Goal: Information Seeking & Learning: Compare options

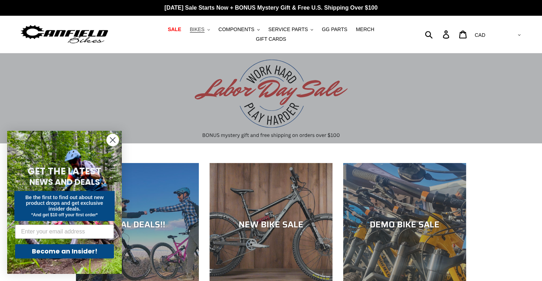
click at [193, 31] on button "BIKES .cls-1{fill:#231f20}" at bounding box center [199, 30] width 27 height 10
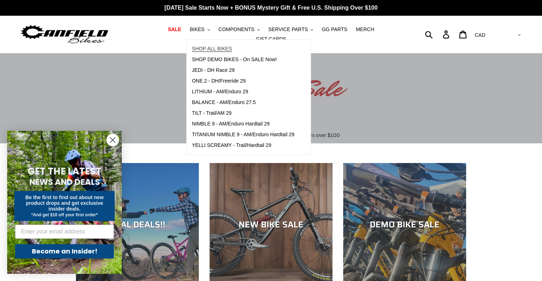
click at [198, 49] on span "SHOP ALL BIKES" at bounding box center [212, 49] width 40 height 6
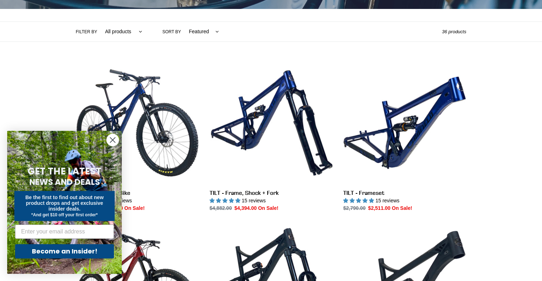
scroll to position [153, 0]
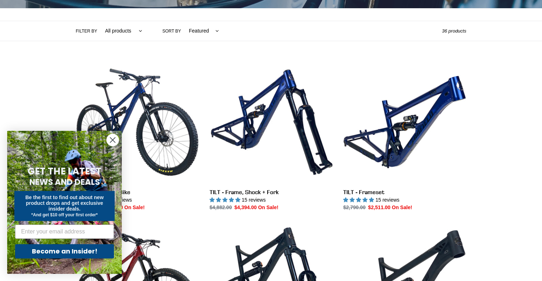
click at [112, 140] on circle "Close dialog" at bounding box center [113, 140] width 12 height 12
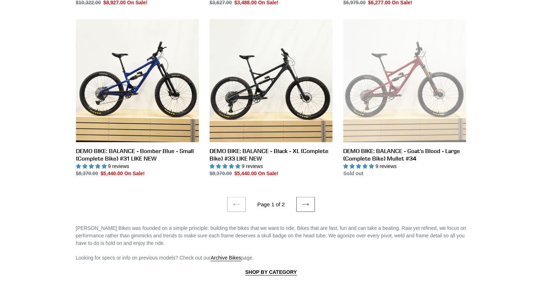
scroll to position [1338, 0]
click at [302, 201] on icon at bounding box center [305, 204] width 7 height 7
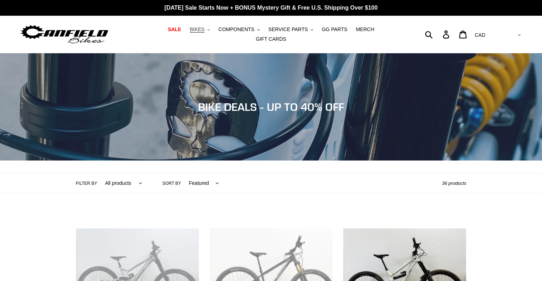
click at [191, 33] on span "BIKES" at bounding box center [197, 30] width 15 height 6
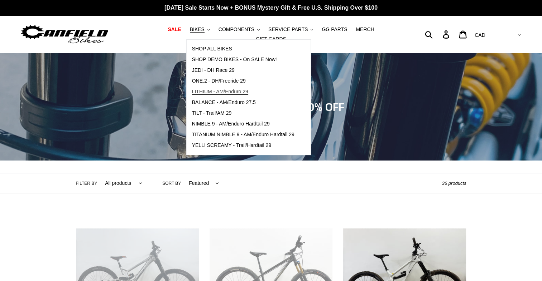
click at [211, 95] on span "LITHIUM - AM/Enduro 29" at bounding box center [220, 92] width 56 height 6
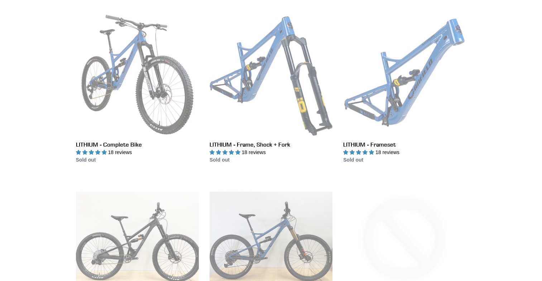
scroll to position [199, 0]
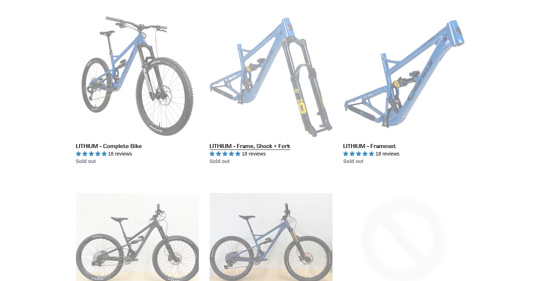
click at [249, 88] on link "LITHIUM - Frame, Shock + Fork" at bounding box center [271, 90] width 123 height 151
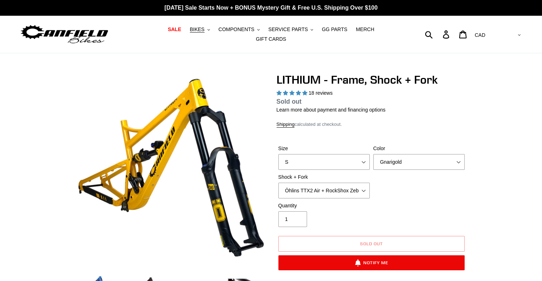
select select "highest-rating"
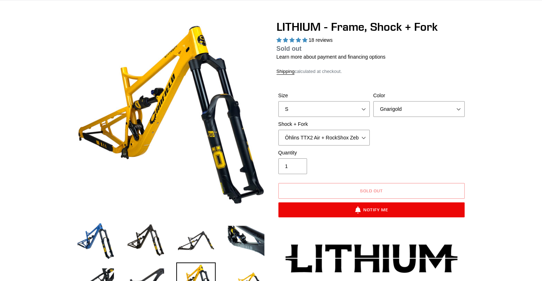
scroll to position [54, 0]
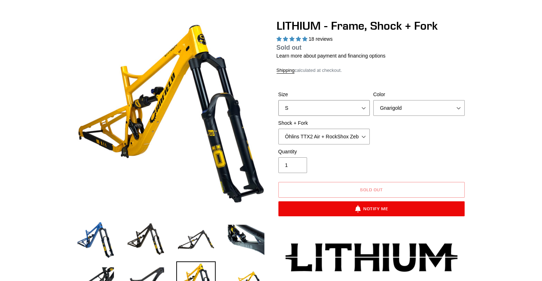
click at [361, 100] on select "S M L XL" at bounding box center [323, 108] width 91 height 16
select select "L"
click at [278, 100] on select "S M L XL" at bounding box center [323, 108] width 91 height 16
click at [453, 108] on select "Gnarigold Blue Velvet Stealth Black" at bounding box center [418, 108] width 91 height 16
click at [373, 100] on select "Gnarigold Blue Velvet Stealth Black" at bounding box center [418, 108] width 91 height 16
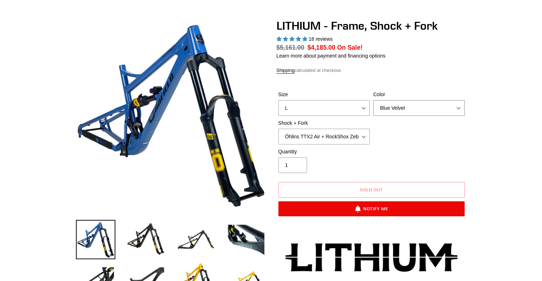
click at [456, 103] on select "Gnarigold Blue Velvet Stealth Black" at bounding box center [418, 108] width 91 height 16
click at [373, 100] on select "Gnarigold Blue Velvet Stealth Black" at bounding box center [418, 108] width 91 height 16
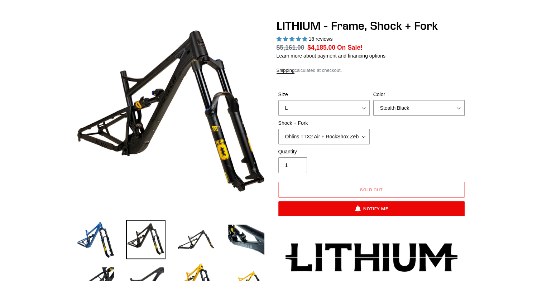
click at [446, 108] on select "Gnarigold Blue Velvet Stealth Black" at bounding box center [418, 108] width 91 height 16
click at [373, 100] on select "Gnarigold Blue Velvet Stealth Black" at bounding box center [418, 108] width 91 height 16
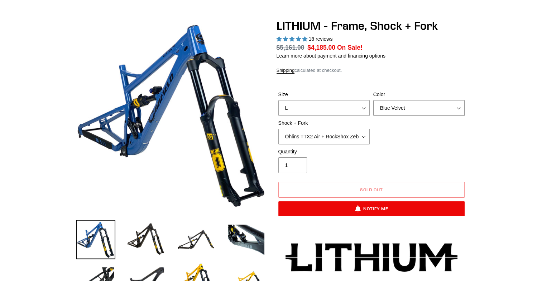
click at [427, 105] on select "Gnarigold Blue Velvet Stealth Black" at bounding box center [418, 108] width 91 height 16
click at [373, 100] on select "Gnarigold Blue Velvet Stealth Black" at bounding box center [418, 108] width 91 height 16
click at [427, 102] on select "Gnarigold Blue Velvet Stealth Black" at bounding box center [418, 108] width 91 height 16
click at [396, 148] on div "Quantity 1" at bounding box center [371, 162] width 190 height 29
click at [423, 101] on select "Gnarigold Blue Velvet Stealth Black" at bounding box center [418, 108] width 91 height 16
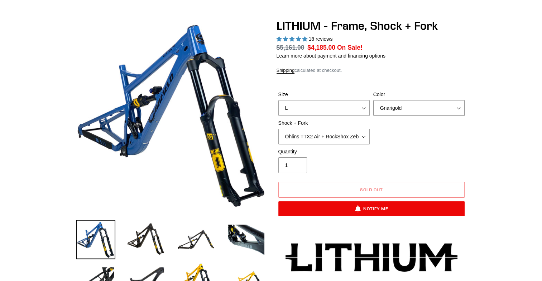
click at [373, 100] on select "Gnarigold Blue Velvet Stealth Black" at bounding box center [418, 108] width 91 height 16
click at [405, 107] on select "Gnarigold Blue Velvet Stealth Black" at bounding box center [418, 108] width 91 height 16
click at [373, 100] on select "Gnarigold Blue Velvet Stealth Black" at bounding box center [418, 108] width 91 height 16
drag, startPoint x: 408, startPoint y: 100, endPoint x: 389, endPoint y: 138, distance: 43.1
click at [389, 138] on div "Size S M L XL Color Gnarigold Blue Velvet Stealth Black Shock + Fork Öhlins TTX…" at bounding box center [371, 119] width 190 height 57
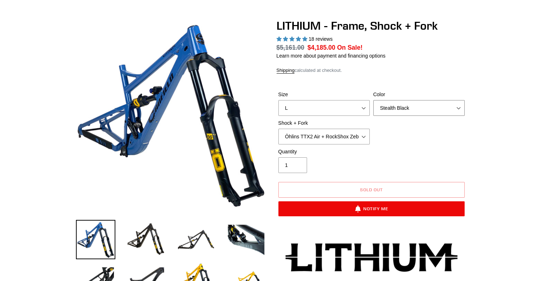
click at [373, 100] on select "Gnarigold Blue Velvet Stealth Black" at bounding box center [418, 108] width 91 height 16
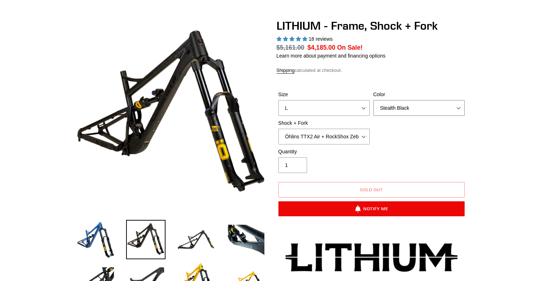
click at [404, 105] on select "Gnarigold Blue Velvet Stealth Black" at bounding box center [418, 108] width 91 height 16
click at [373, 100] on select "Gnarigold Blue Velvet Stealth Black" at bounding box center [418, 108] width 91 height 16
click at [400, 108] on select "Gnarigold Blue Velvet Stealth Black" at bounding box center [418, 108] width 91 height 16
click at [373, 100] on select "Gnarigold Blue Velvet Stealth Black" at bounding box center [418, 108] width 91 height 16
click at [402, 107] on select "Gnarigold Blue Velvet Stealth Black" at bounding box center [418, 108] width 91 height 16
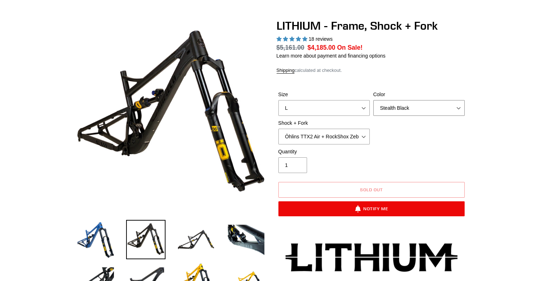
select select "Blue Velvet"
click at [373, 100] on select "Gnarigold Blue Velvet Stealth Black" at bounding box center [418, 108] width 91 height 16
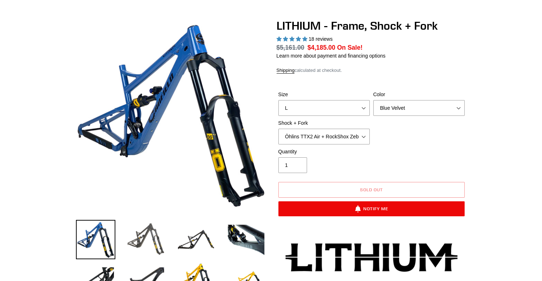
click at [150, 242] on img at bounding box center [145, 239] width 39 height 39
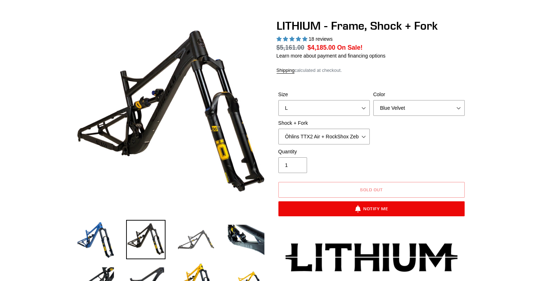
click at [184, 233] on img at bounding box center [195, 239] width 39 height 39
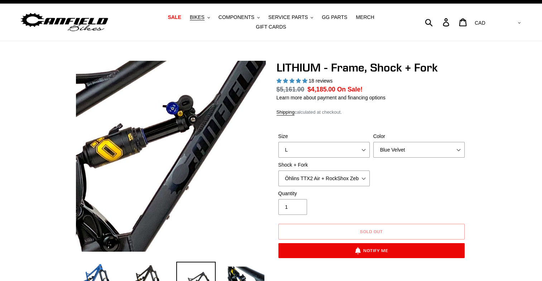
scroll to position [11, 0]
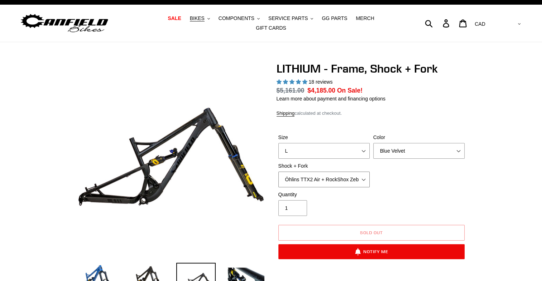
click at [354, 172] on select "Öhlins TTX2 Air + RockShox Zeb Ultimate 170mm Fox FLOAT X2 Factory + Fox 38 FLO…" at bounding box center [323, 180] width 91 height 16
click at [278, 172] on select "Öhlins TTX2 Air + RockShox Zeb Ultimate 170mm Fox FLOAT X2 Factory + Fox 38 FLO…" at bounding box center [323, 180] width 91 height 16
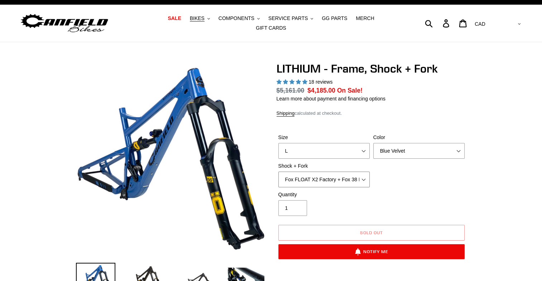
click at [360, 174] on select "Öhlins TTX2 Air + RockShox Zeb Ultimate 170mm Fox FLOAT X2 Factory + Fox 38 FLO…" at bounding box center [323, 180] width 91 height 16
click at [278, 172] on select "Öhlins TTX2 Air + RockShox Zeb Ultimate 170mm Fox FLOAT X2 Factory + Fox 38 FLO…" at bounding box center [323, 180] width 91 height 16
click at [357, 178] on select "Öhlins TTX2 Air + RockShox Zeb Ultimate 170mm Fox FLOAT X2 Factory + Fox 38 FLO…" at bounding box center [323, 180] width 91 height 16
click at [278, 172] on select "Öhlins TTX2 Air + RockShox Zeb Ultimate 170mm Fox FLOAT X2 Factory + Fox 38 FLO…" at bounding box center [323, 180] width 91 height 16
drag, startPoint x: 364, startPoint y: 175, endPoint x: 321, endPoint y: 199, distance: 49.4
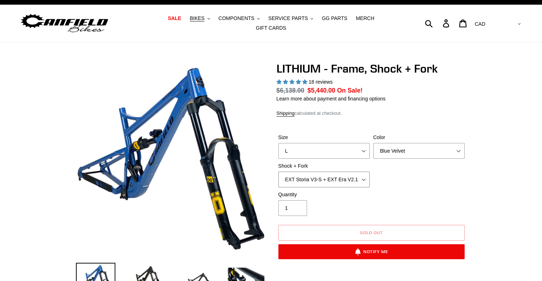
click at [321, 199] on form "Size S M L XL Color Gnarigold Blue Velvet Stealth Black Shock + Fork Quantity" at bounding box center [371, 194] width 190 height 144
select select "Fox FLOAT X2 Factory + Fox 38 FLOAT Factory 170mm"
click at [278, 172] on select "Öhlins TTX2 Air + RockShox Zeb Ultimate 170mm Fox FLOAT X2 Factory + Fox 38 FLO…" at bounding box center [323, 180] width 91 height 16
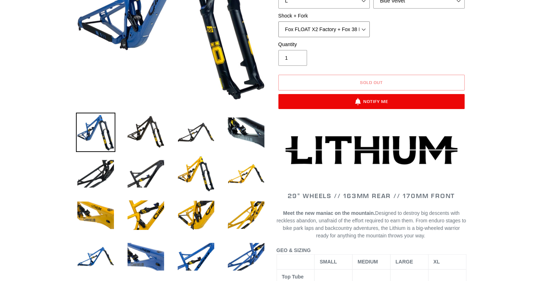
scroll to position [164, 0]
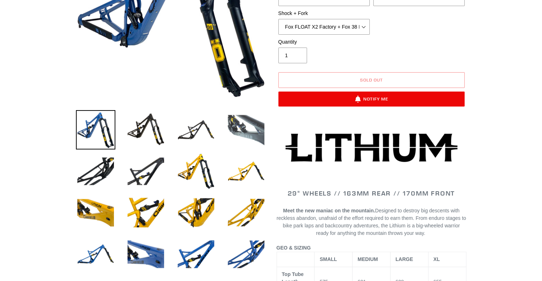
click at [239, 135] on img at bounding box center [245, 129] width 39 height 39
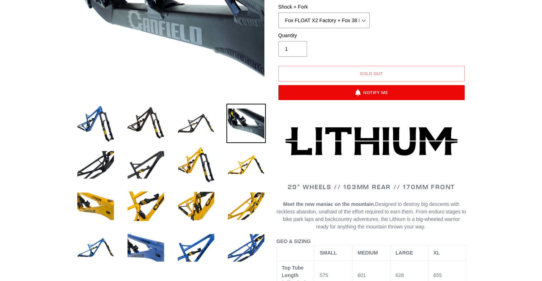
scroll to position [171, 0]
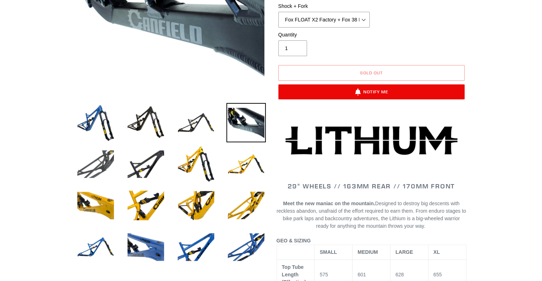
click at [96, 164] on img at bounding box center [95, 164] width 39 height 39
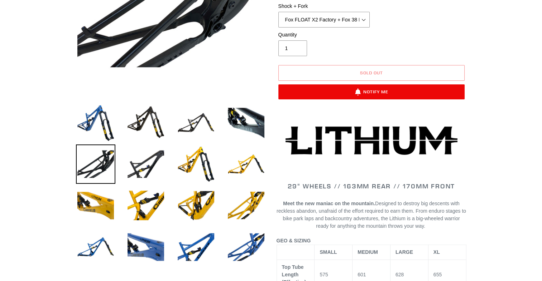
scroll to position [172, 0]
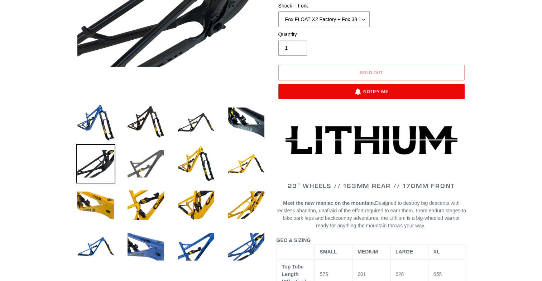
click at [146, 169] on img at bounding box center [145, 163] width 39 height 39
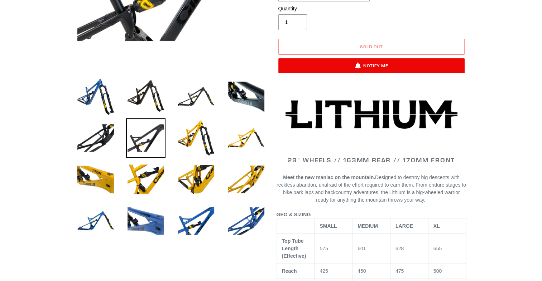
scroll to position [198, 0]
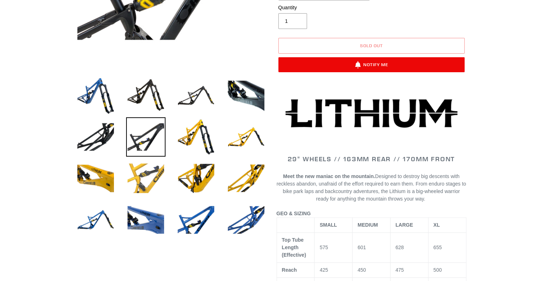
click at [134, 190] on img at bounding box center [145, 178] width 39 height 39
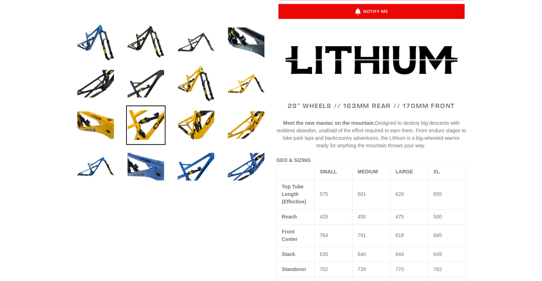
scroll to position [252, 0]
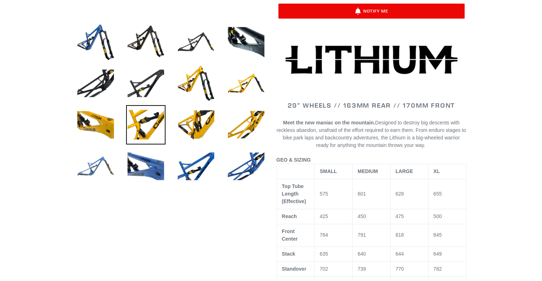
click at [87, 169] on img at bounding box center [95, 166] width 39 height 39
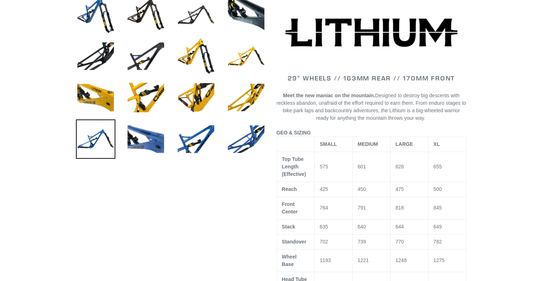
scroll to position [279, 0]
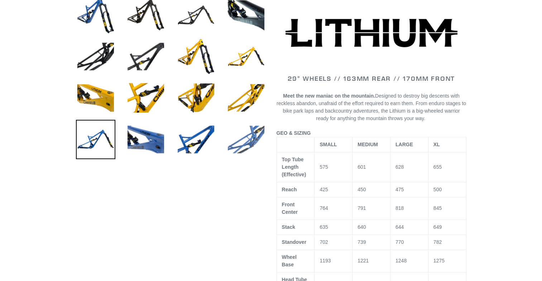
click at [244, 135] on img at bounding box center [245, 139] width 39 height 39
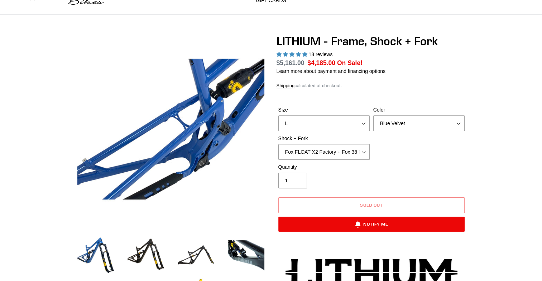
scroll to position [0, 0]
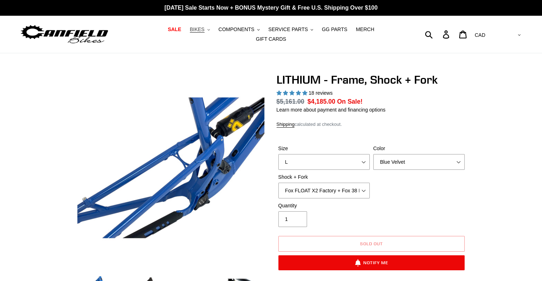
click at [192, 34] on button "BIKES .cls-1{fill:#231f20}" at bounding box center [199, 30] width 27 height 10
click at [227, 32] on span "COMPONENTS" at bounding box center [236, 30] width 36 height 6
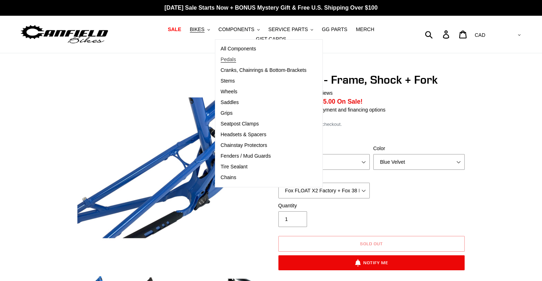
click at [221, 61] on span "Pedals" at bounding box center [228, 60] width 15 height 6
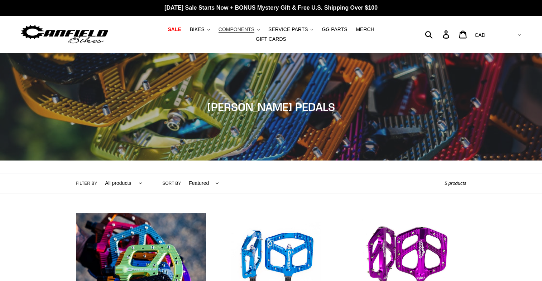
click at [237, 31] on span "COMPONENTS" at bounding box center [236, 30] width 36 height 6
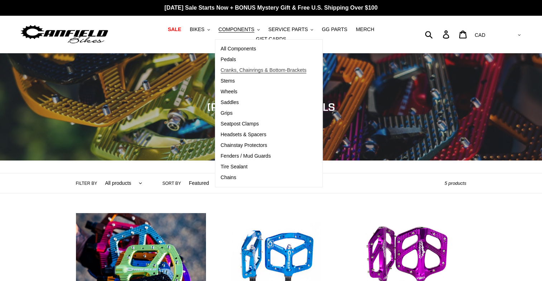
click at [224, 71] on span "Cranks, Chainrings & Bottom-Brackets" at bounding box center [264, 70] width 86 height 6
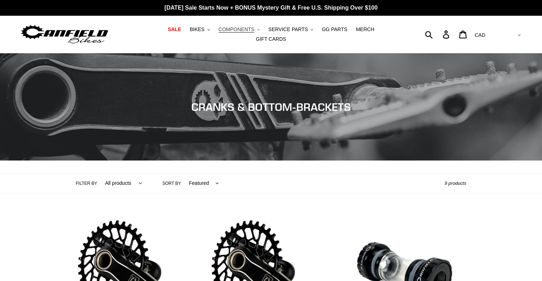
click at [233, 32] on span "COMPONENTS" at bounding box center [236, 30] width 36 height 6
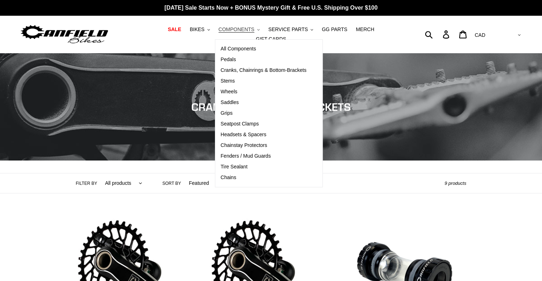
drag, startPoint x: 233, startPoint y: 32, endPoint x: 219, endPoint y: 97, distance: 66.7
click at [219, 34] on li "COMPONENTS .cls-1{fill:#231f20} All Components [GEOGRAPHIC_DATA] Cranks, Chainr…" at bounding box center [239, 30] width 48 height 10
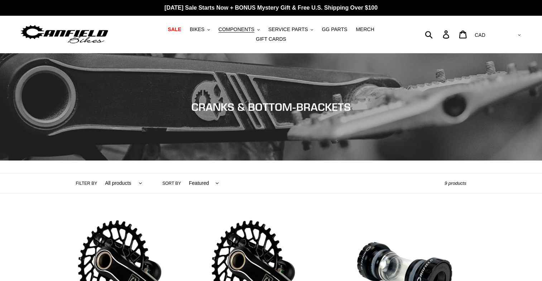
click at [219, 101] on span "Collection: CRANKS & BOTTOM-BRACKETS" at bounding box center [270, 107] width 159 height 13
click at [229, 39] on nav "SALE BIKES .cls-1{fill:#231f20} SHOP ALL BIKES SHOP DEMO BIKES - On SALE Now! J…" at bounding box center [270, 34] width 251 height 37
click at [229, 33] on span "COMPONENTS" at bounding box center [236, 30] width 36 height 6
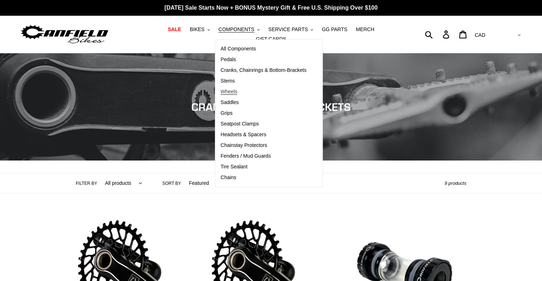
click at [221, 94] on span "Wheels" at bounding box center [229, 92] width 17 height 6
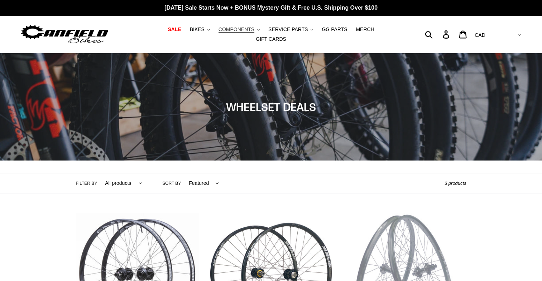
click at [228, 33] on span "COMPONENTS" at bounding box center [236, 30] width 36 height 6
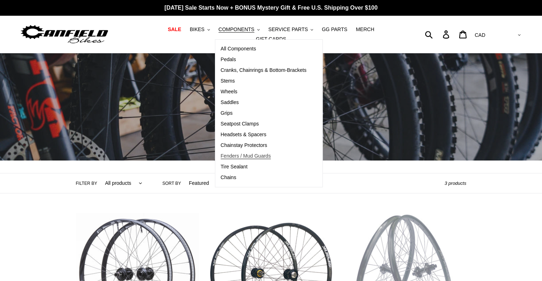
click at [235, 159] on span "Fenders / Mud Guards" at bounding box center [246, 156] width 50 height 6
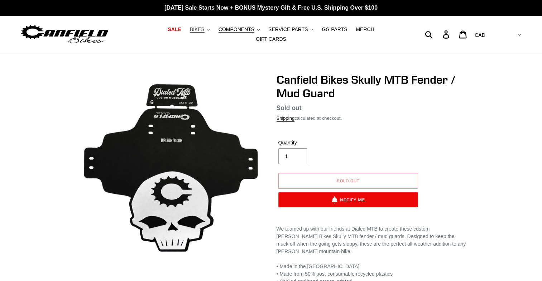
click at [193, 33] on button "BIKES .cls-1{fill:#231f20}" at bounding box center [199, 30] width 27 height 10
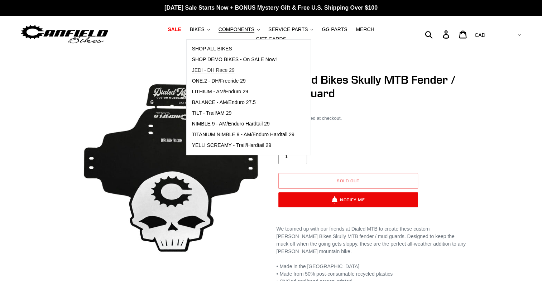
click at [192, 72] on span "JEDI - DH Race 29" at bounding box center [213, 70] width 43 height 6
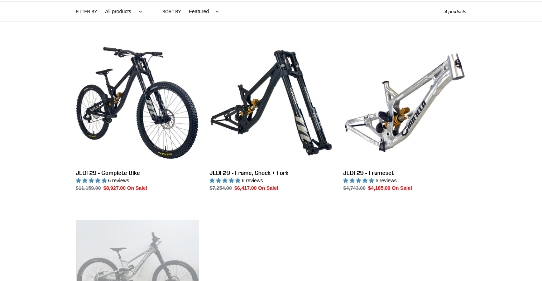
scroll to position [172, 0]
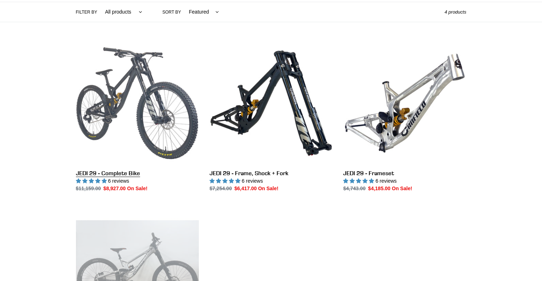
click at [117, 124] on link "JEDI 29 - Complete Bike" at bounding box center [137, 117] width 123 height 151
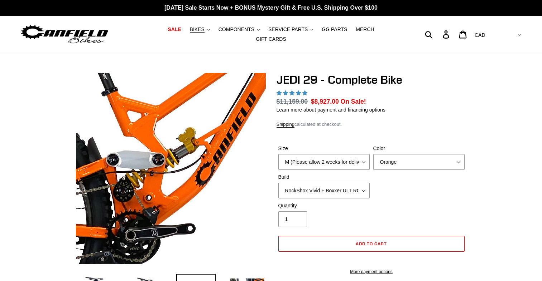
select select "highest-rating"
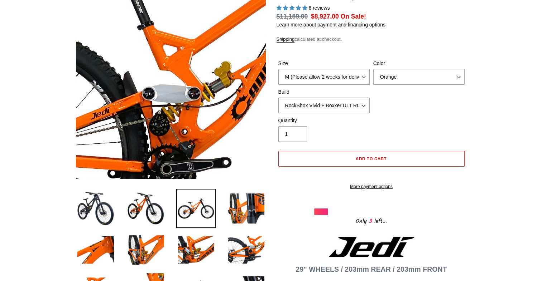
click at [145, 76] on img at bounding box center [242, 92] width 733 height 733
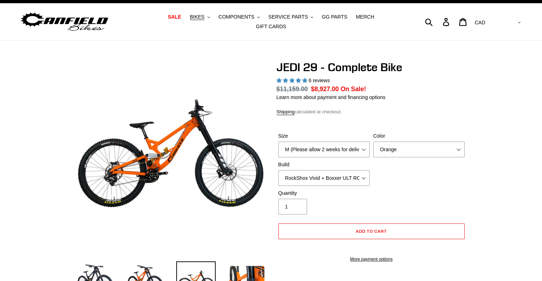
scroll to position [12, 0]
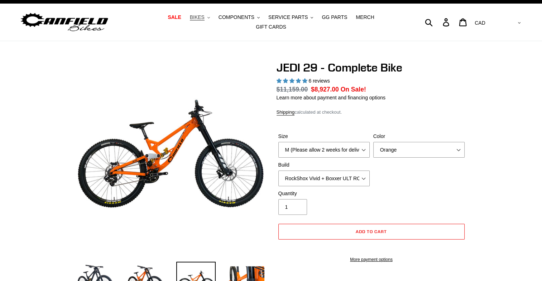
click at [198, 20] on button "BIKES .cls-1{fill:#231f20}" at bounding box center [199, 18] width 27 height 10
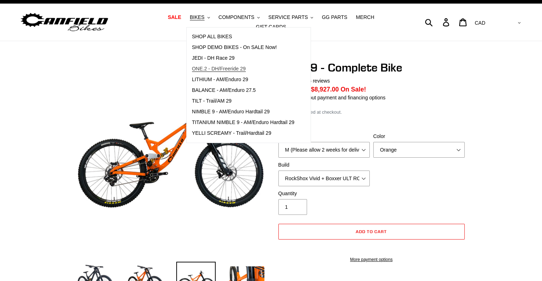
click at [197, 70] on span "ONE.2 - DH/Freeride 29" at bounding box center [219, 69] width 54 height 6
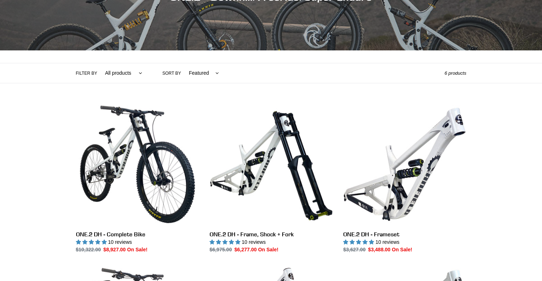
scroll to position [192, 0]
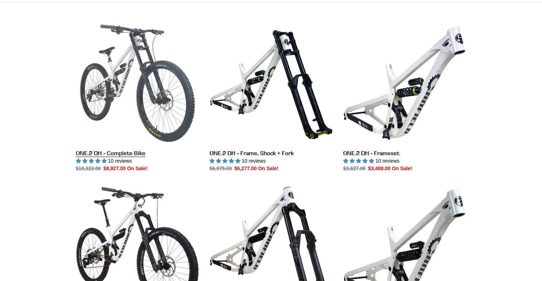
click at [127, 78] on link "ONE.2 DH - Complete Bike" at bounding box center [137, 97] width 123 height 151
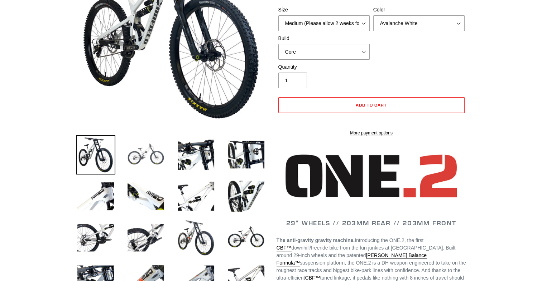
select select "highest-rating"
click at [146, 160] on img at bounding box center [145, 154] width 39 height 39
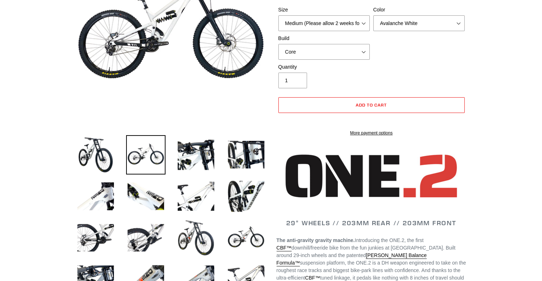
scroll to position [15, 0]
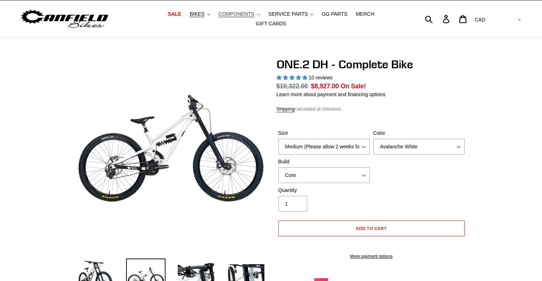
click at [232, 17] on span "COMPONENTS" at bounding box center [236, 14] width 36 height 6
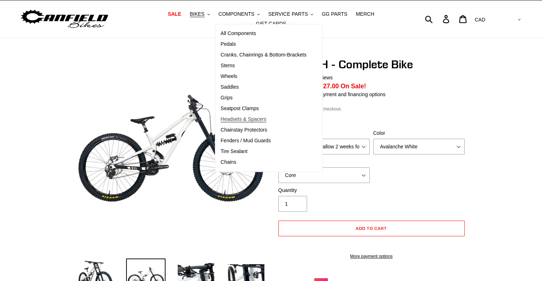
click at [221, 122] on span "Headsets & Spacers" at bounding box center [244, 119] width 46 height 6
